Goal: Find specific page/section: Find specific page/section

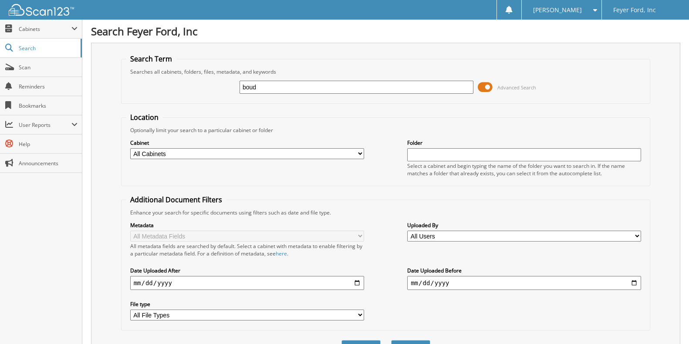
type input "boud"
click at [391, 340] on button "Search" at bounding box center [410, 348] width 39 height 16
click at [252, 87] on input "boud" at bounding box center [357, 87] width 234 height 13
type input "[PERSON_NAME]"
click at [391, 340] on button "Search" at bounding box center [410, 348] width 39 height 16
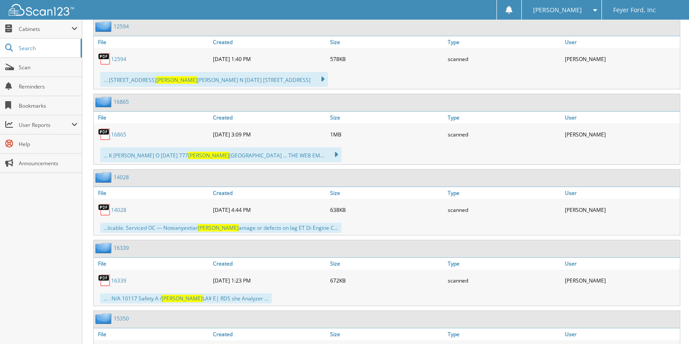
scroll to position [6885, 0]
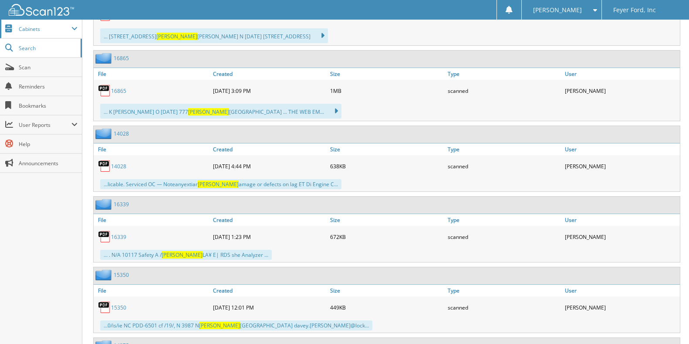
click at [24, 30] on span "Cabinets" at bounding box center [45, 28] width 53 height 7
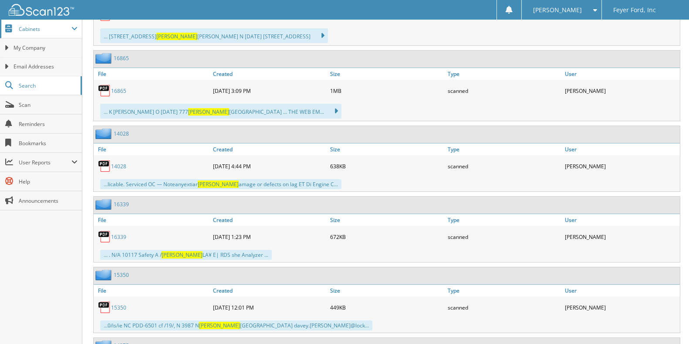
click at [44, 31] on span "Cabinets" at bounding box center [45, 28] width 53 height 7
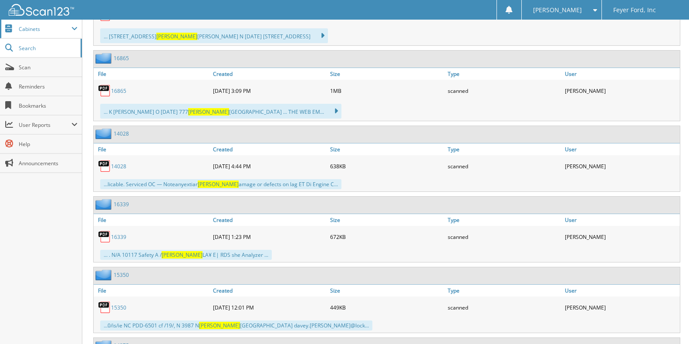
click at [47, 30] on span "Cabinets" at bounding box center [45, 28] width 53 height 7
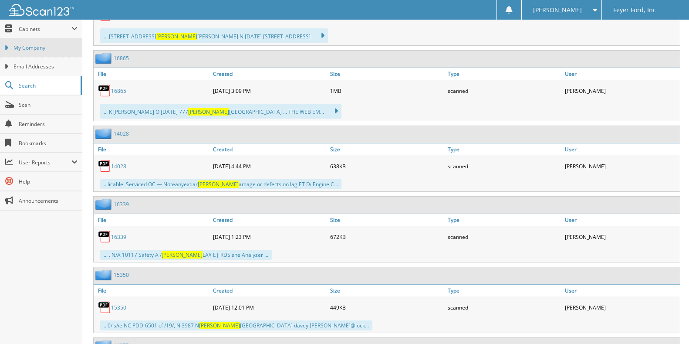
click at [47, 45] on span "My Company" at bounding box center [46, 48] width 64 height 8
